Goal: Transaction & Acquisition: Purchase product/service

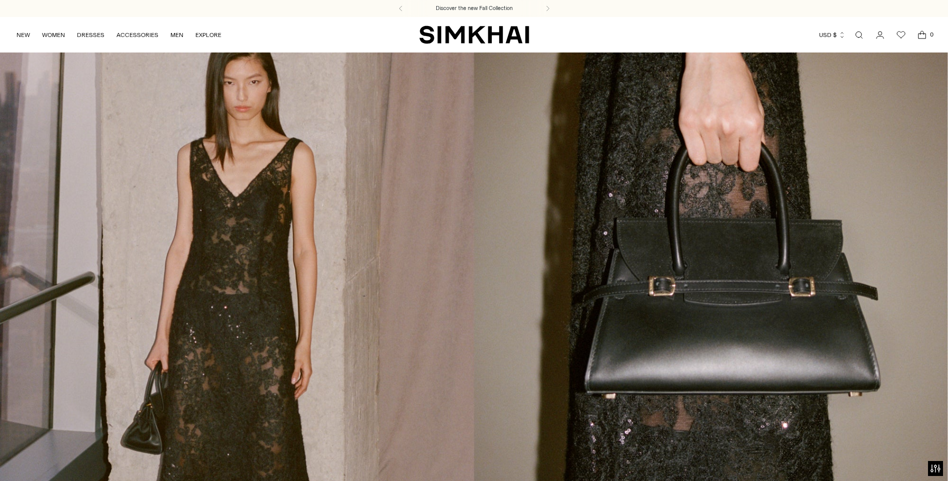
click at [863, 35] on link "Open search modal" at bounding box center [859, 35] width 20 height 20
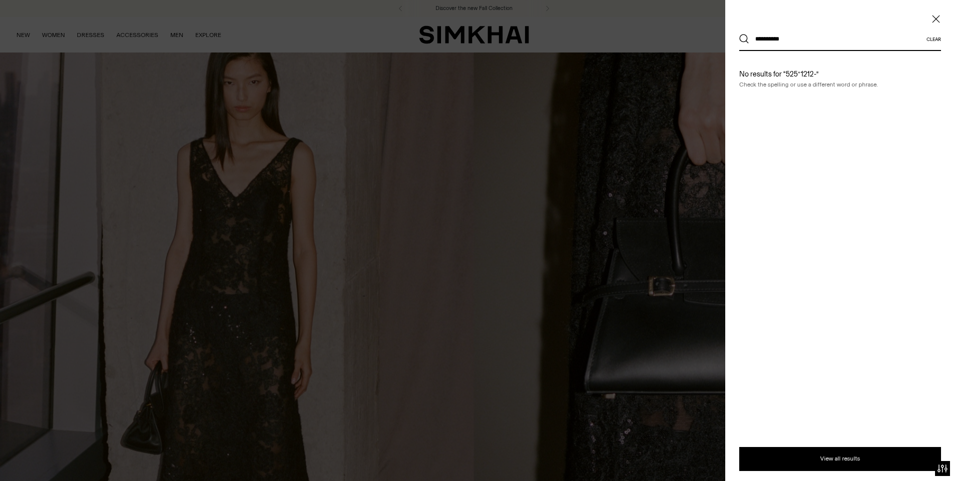
type input "**********"
click at [739, 34] on button "Search" at bounding box center [744, 39] width 10 height 10
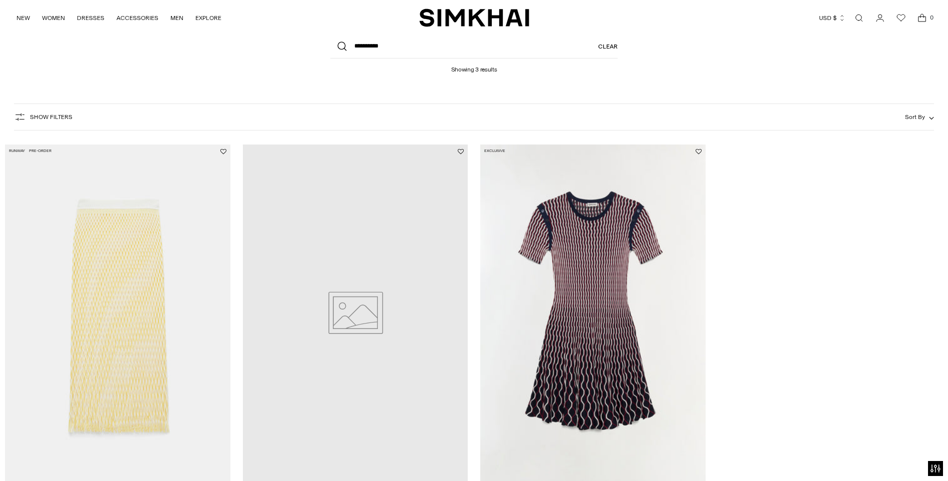
scroll to position [200, 0]
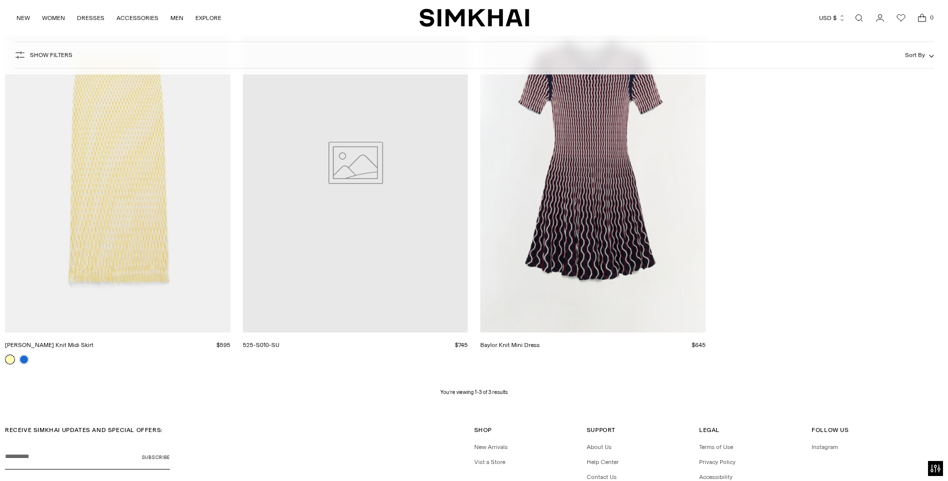
click at [858, 20] on link "Open search modal" at bounding box center [859, 18] width 20 height 20
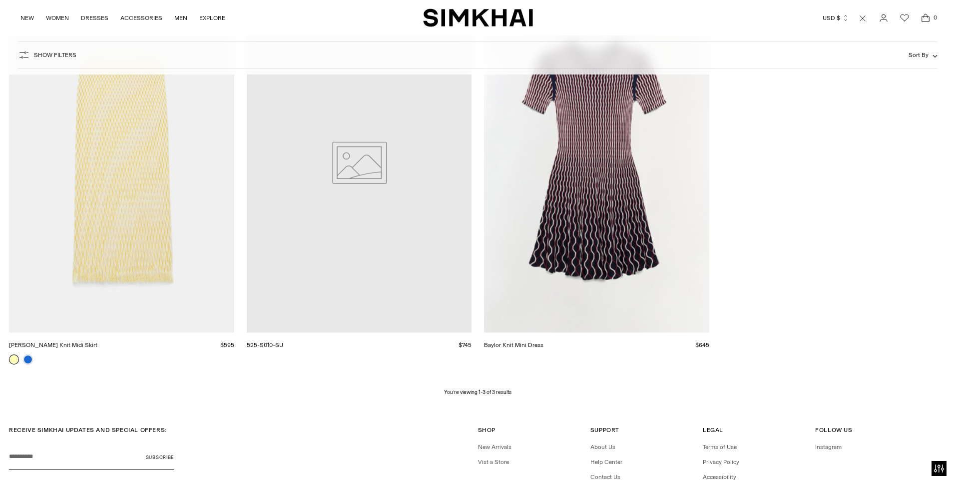
scroll to position [0, 0]
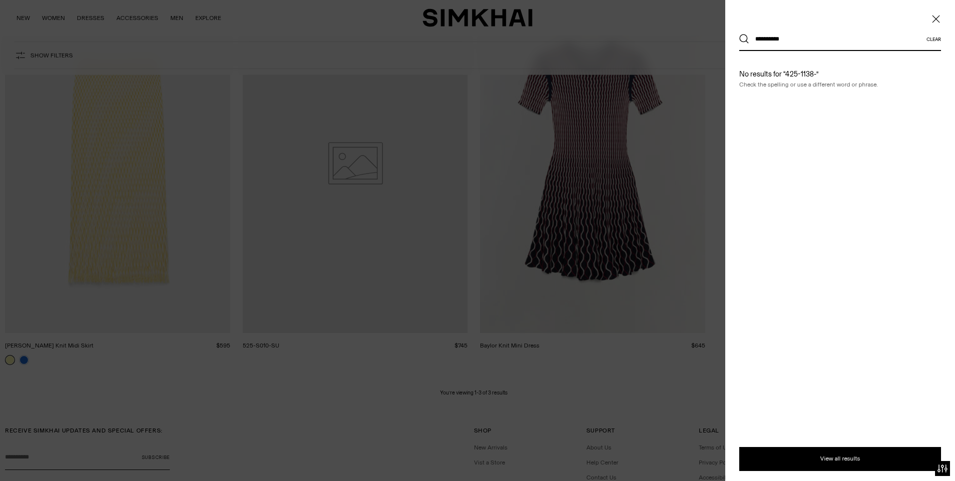
type input "**********"
click at [739, 34] on button "Search" at bounding box center [744, 39] width 10 height 10
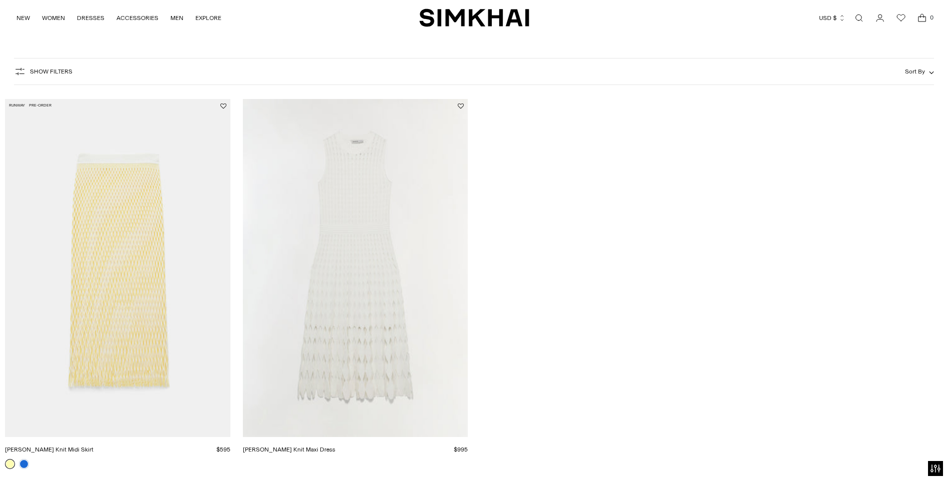
scroll to position [150, 0]
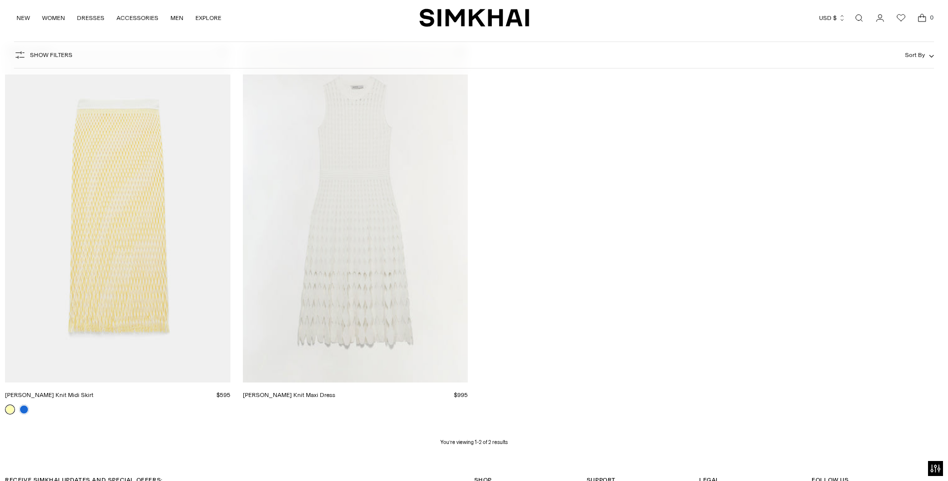
click at [861, 18] on link "Open search modal" at bounding box center [859, 18] width 20 height 20
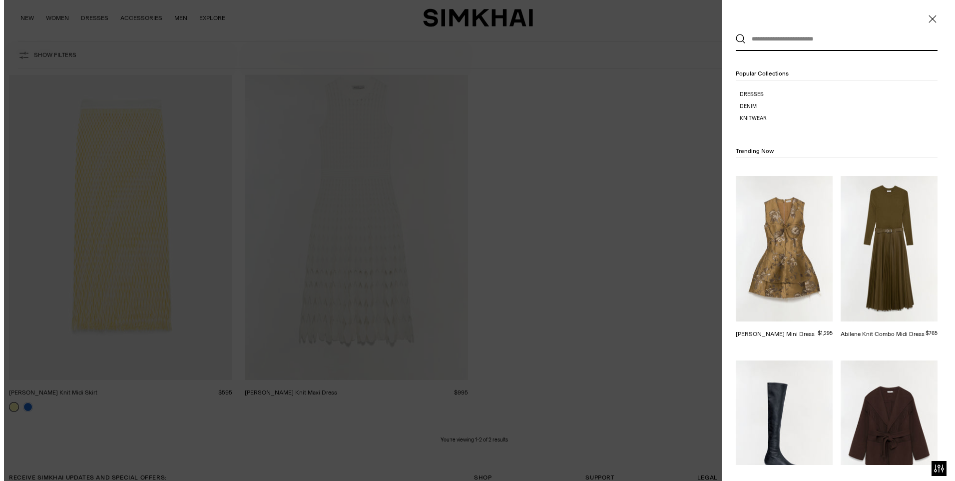
scroll to position [0, 0]
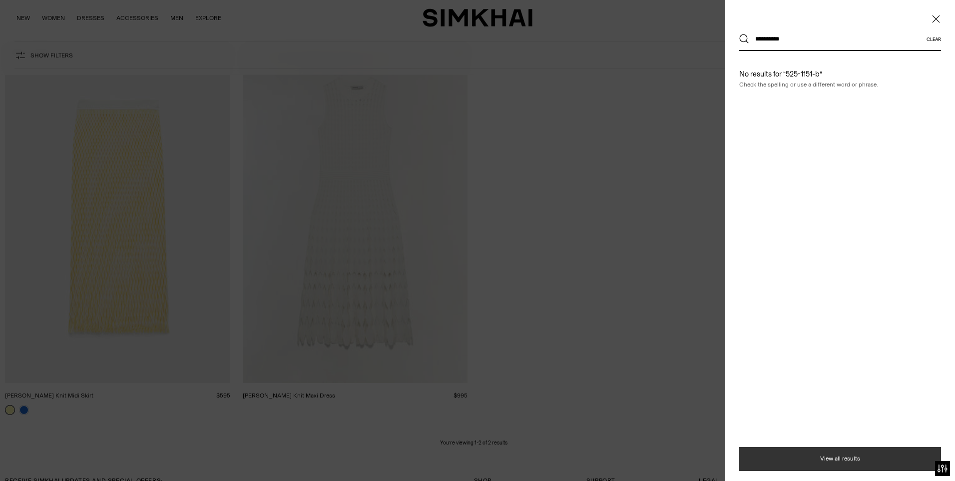
type input "**********"
click at [849, 458] on button "View all results" at bounding box center [840, 459] width 202 height 24
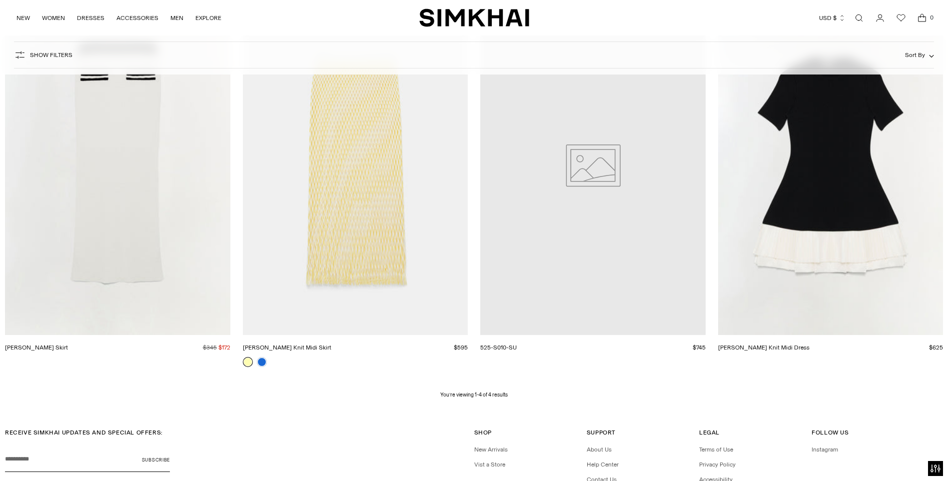
scroll to position [200, 0]
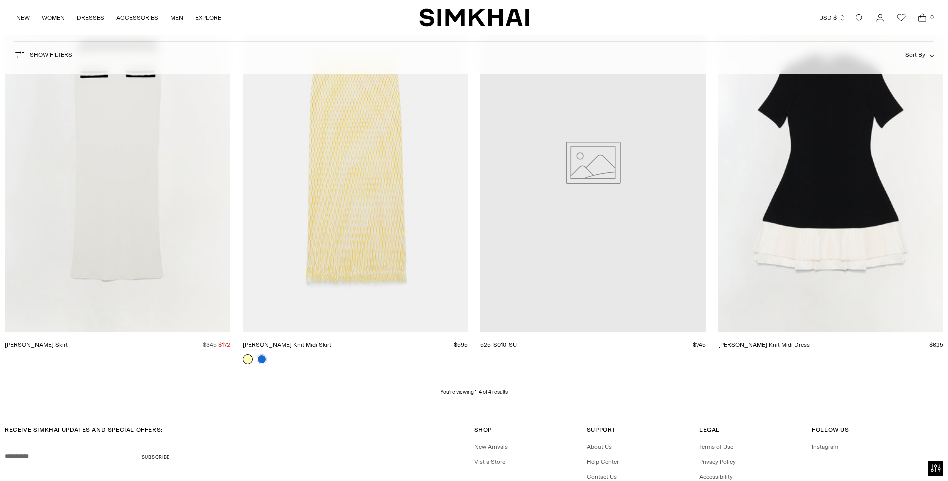
click at [849, 8] on link "Open search modal" at bounding box center [859, 18] width 20 height 20
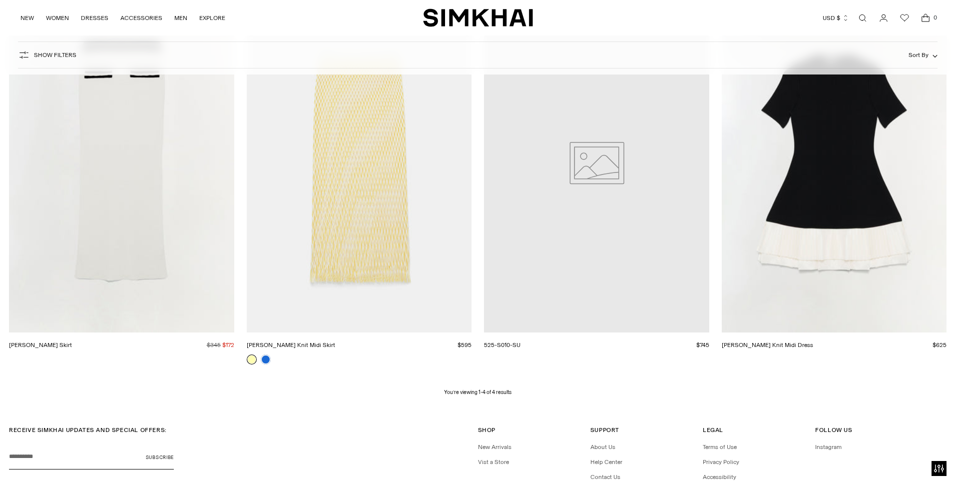
scroll to position [0, 0]
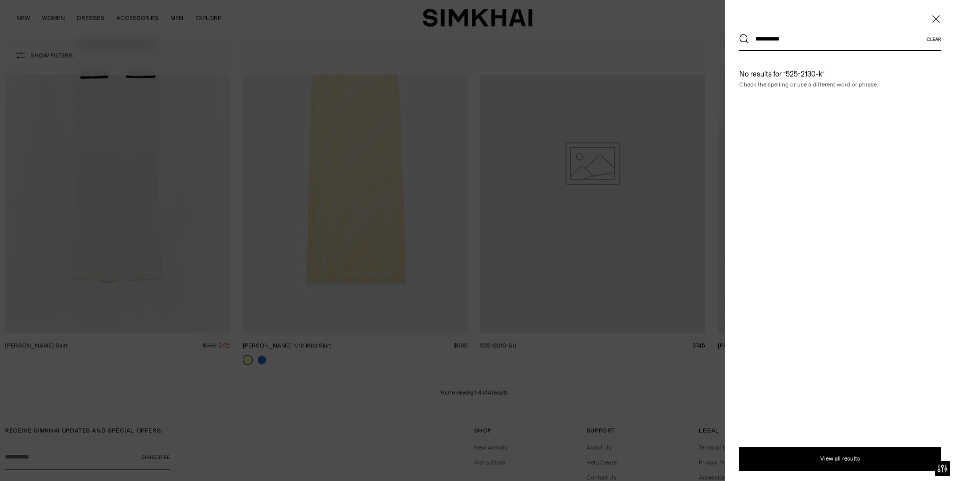
type input "**********"
click at [739, 34] on button "Search" at bounding box center [744, 39] width 10 height 10
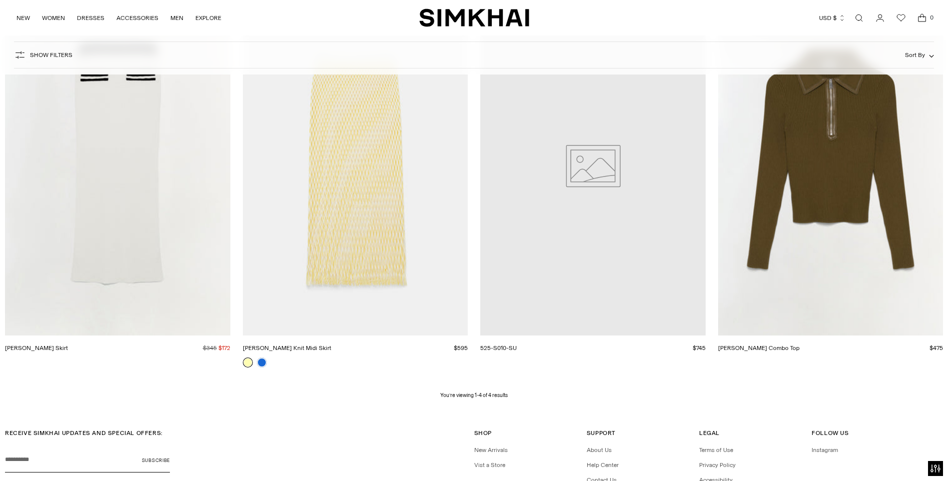
scroll to position [200, 0]
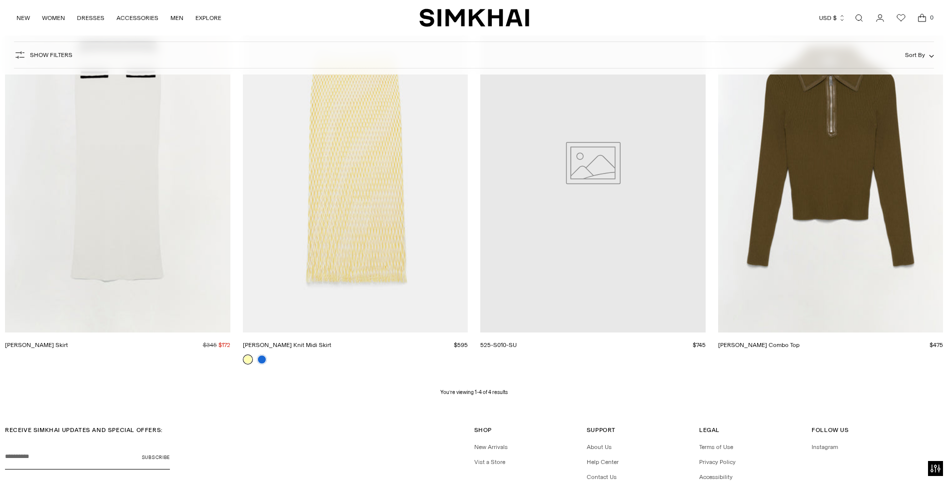
click at [799, 341] on link "[PERSON_NAME] Combo Top" at bounding box center [758, 344] width 81 height 7
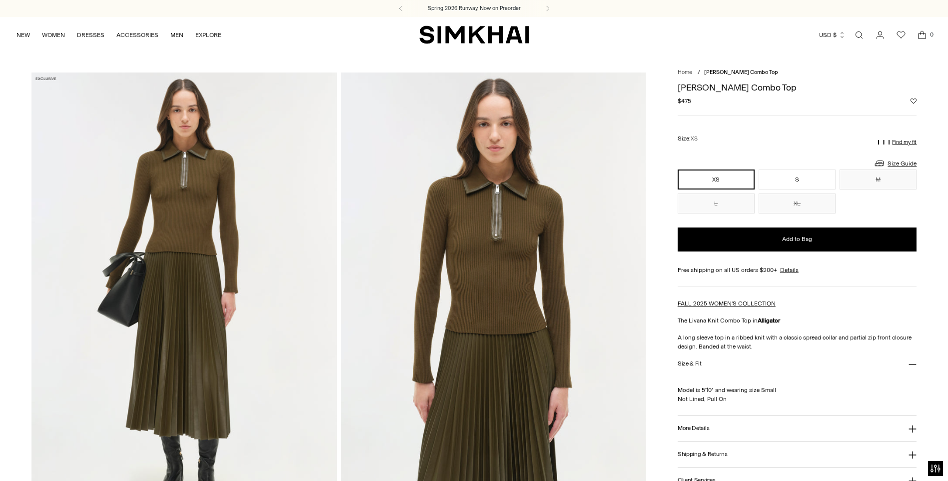
click at [915, 428] on icon at bounding box center [912, 429] width 8 height 8
